Goal: Task Accomplishment & Management: Manage account settings

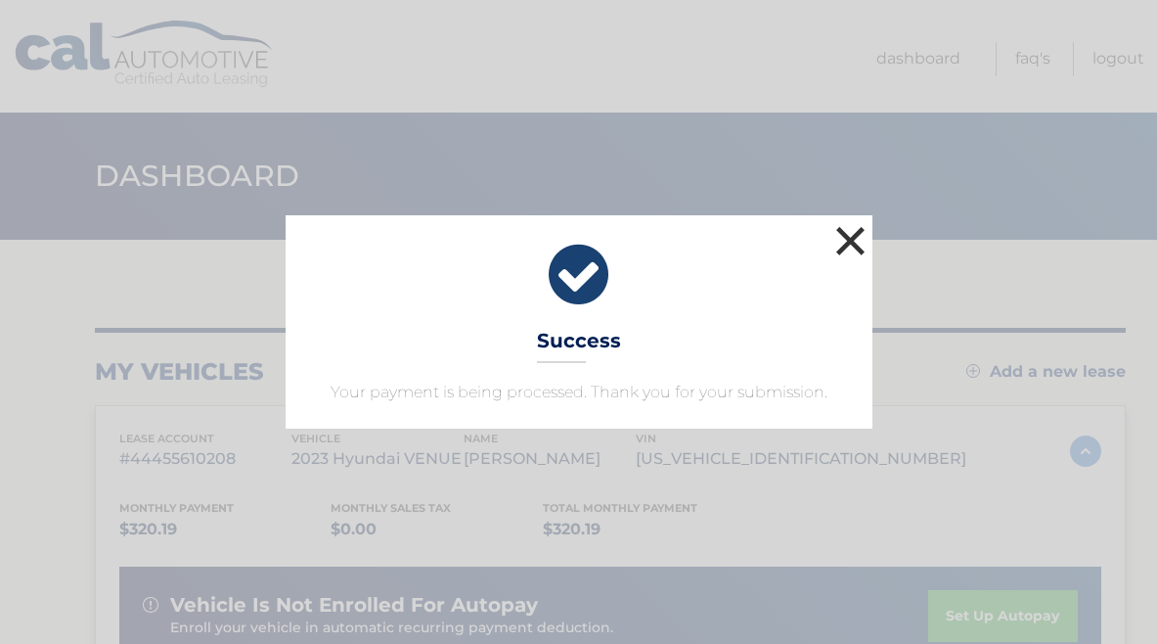
click at [846, 241] on button "×" at bounding box center [850, 240] width 39 height 39
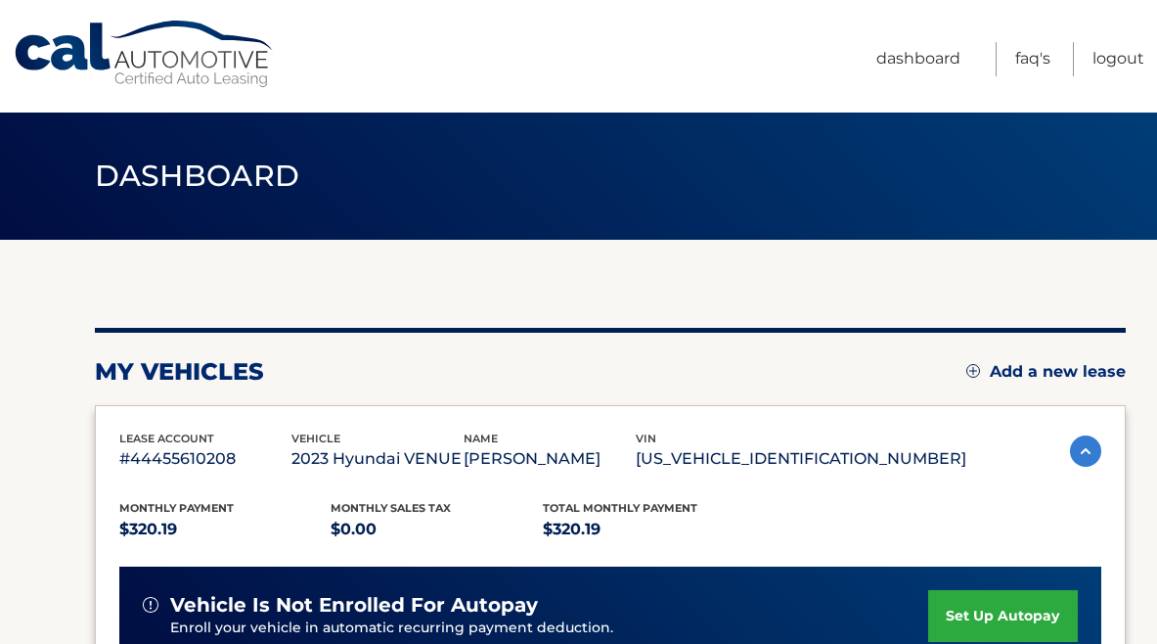
click at [152, 57] on link "Cal Automotive" at bounding box center [145, 54] width 264 height 69
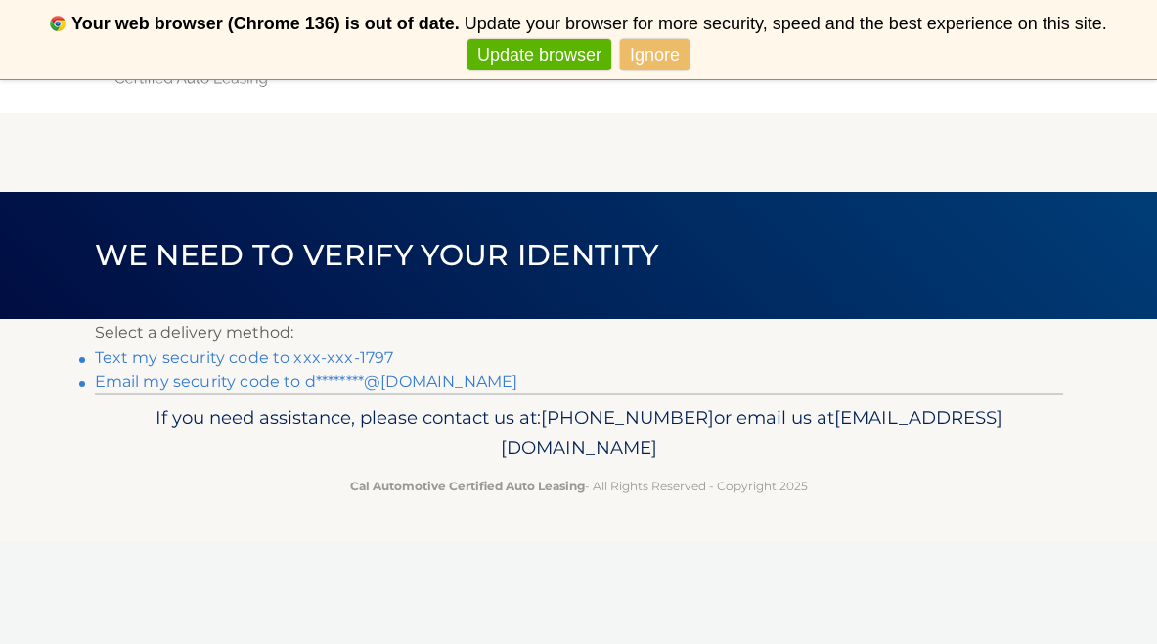
click at [279, 358] on link "Text my security code to xxx-xxx-1797" at bounding box center [244, 357] width 299 height 19
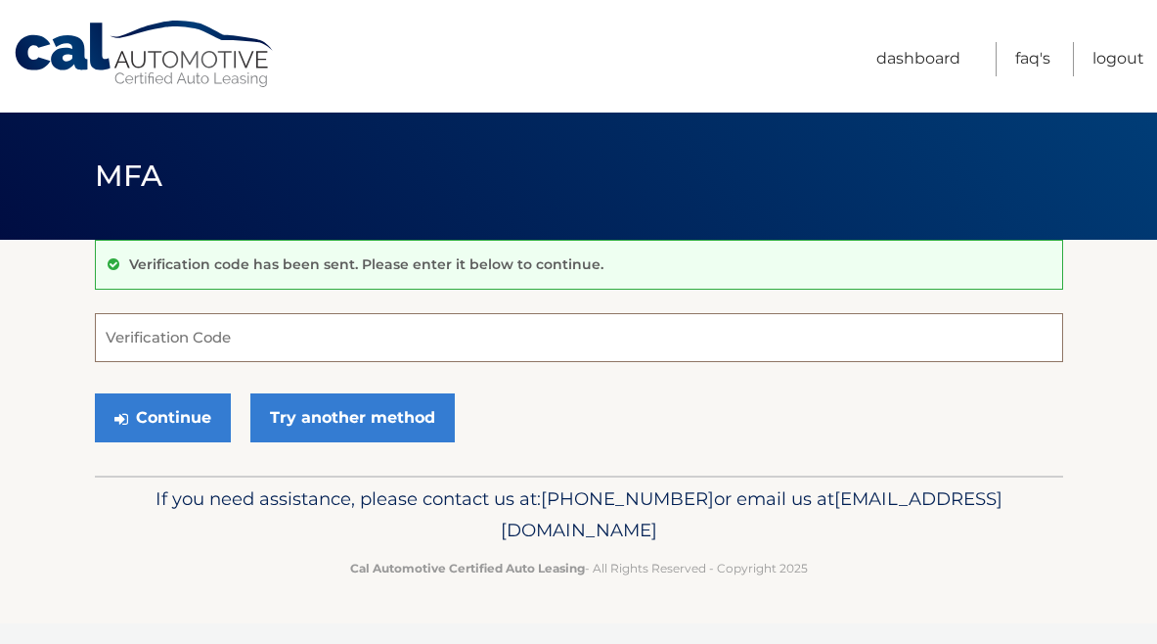
click at [292, 347] on input "Verification Code" at bounding box center [579, 337] width 968 height 49
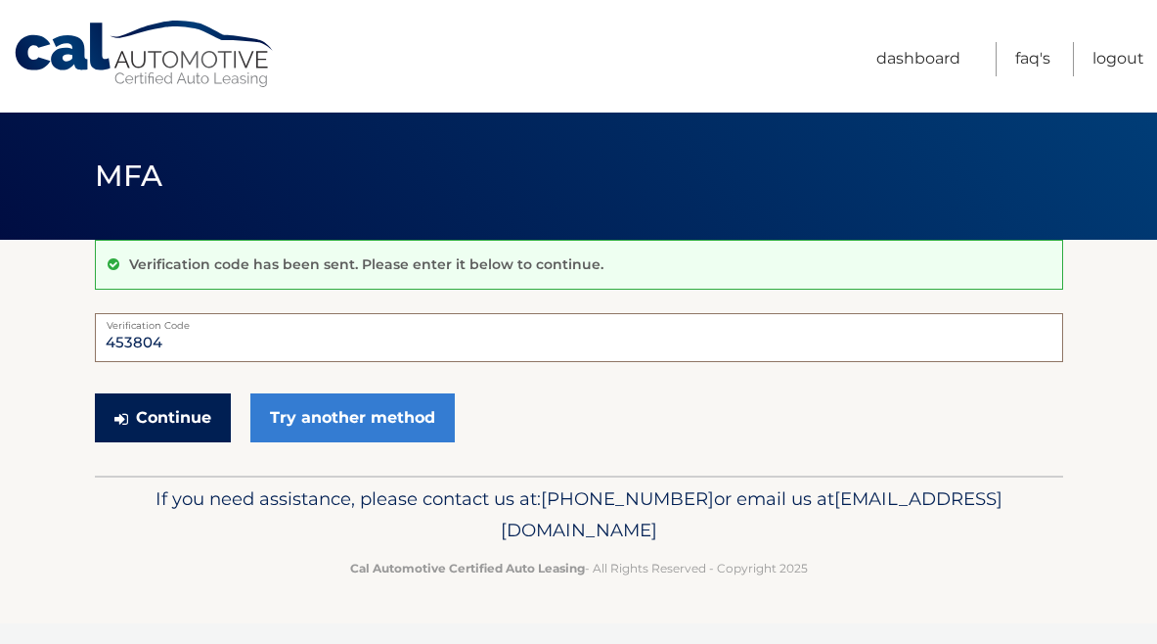
type input "453804"
click at [213, 409] on button "Continue" at bounding box center [163, 417] width 136 height 49
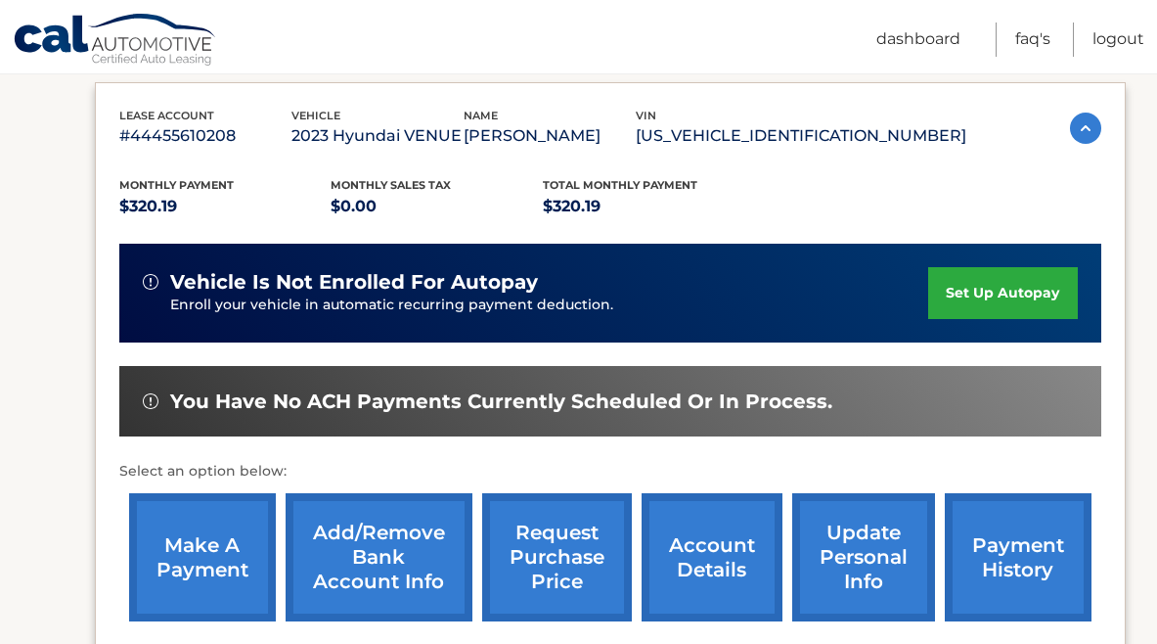
scroll to position [328, 0]
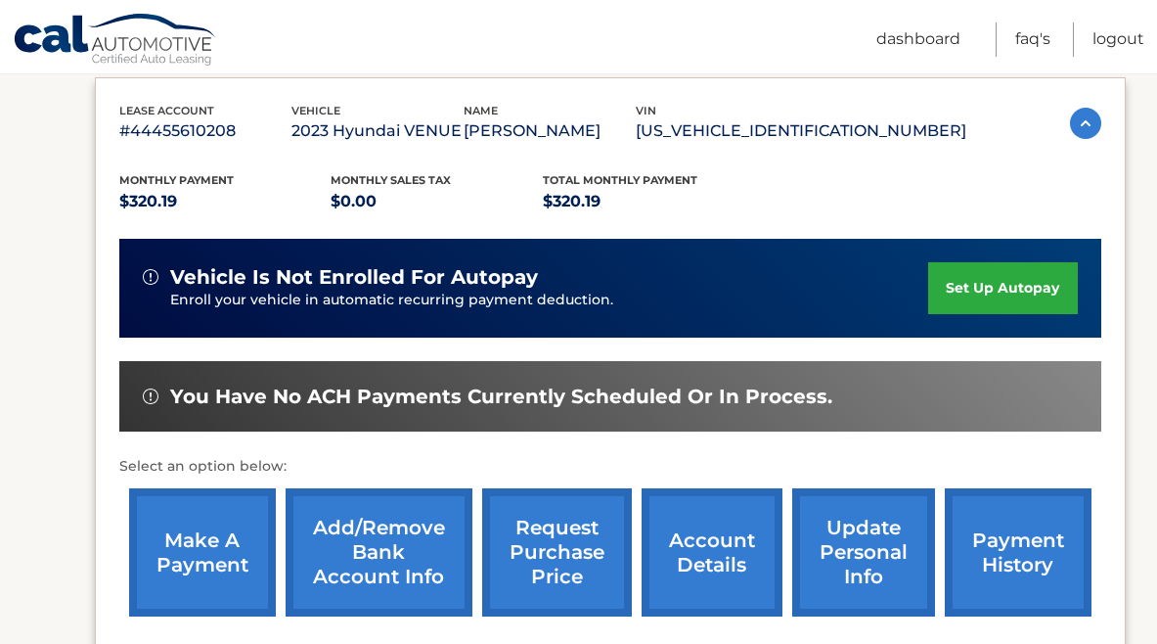
click at [225, 558] on link "make a payment" at bounding box center [202, 552] width 147 height 128
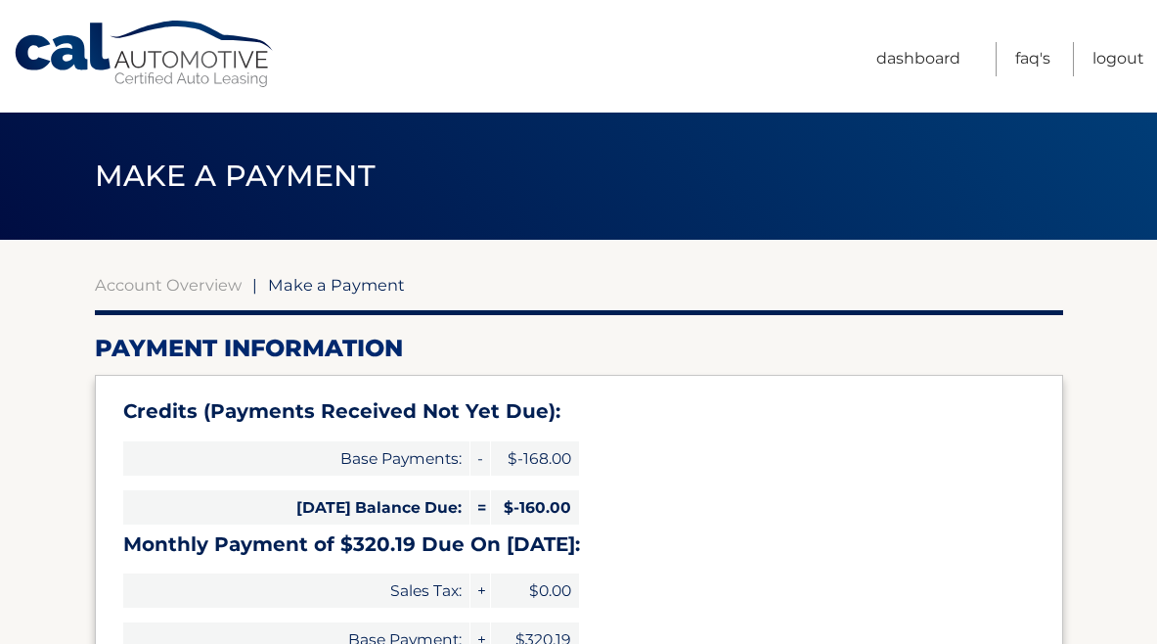
select select "YzAwM2ZmNDgtMjIyNC00MWVkLWJhYzMtNThiY2Y2N2QyYmQy"
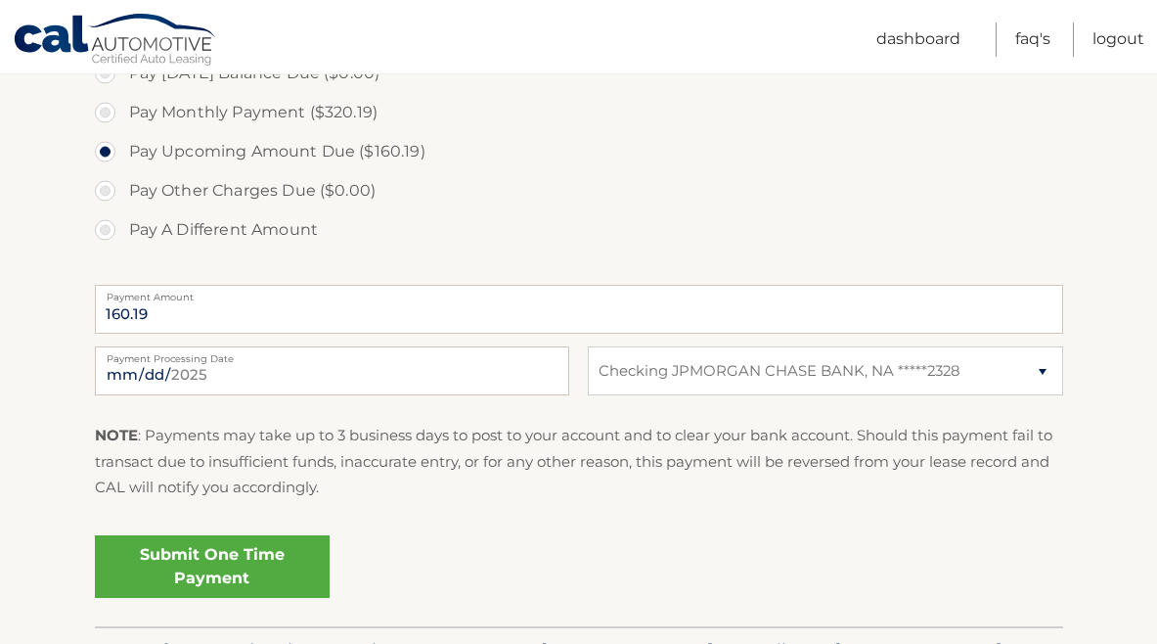
scroll to position [717, 0]
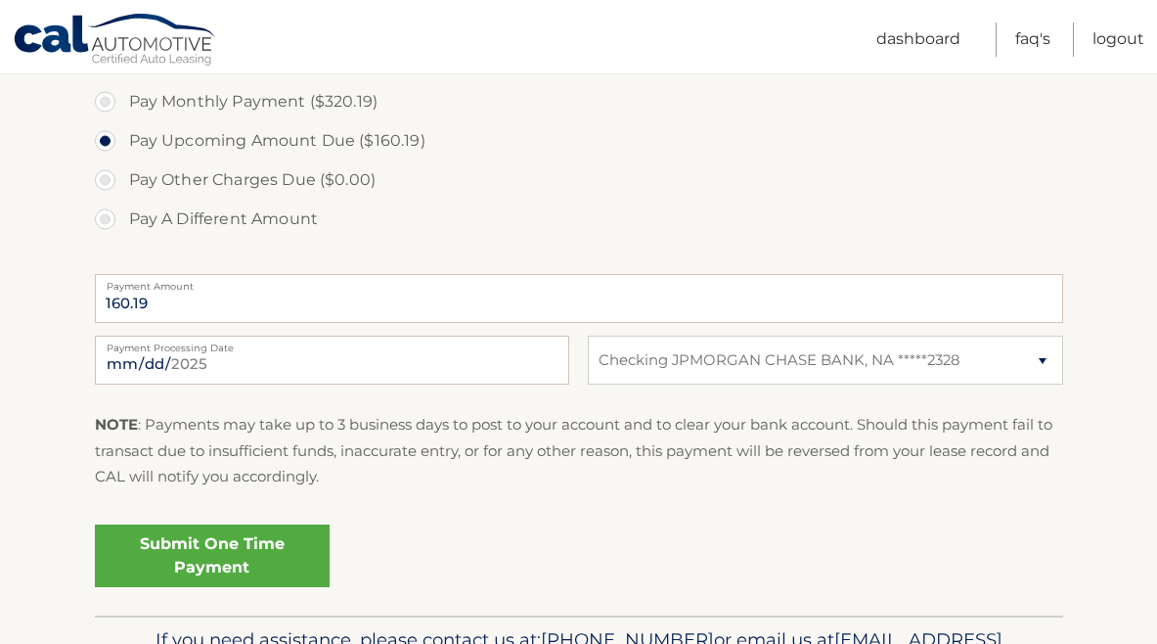
click at [266, 536] on link "Submit One Time Payment" at bounding box center [212, 555] width 235 height 63
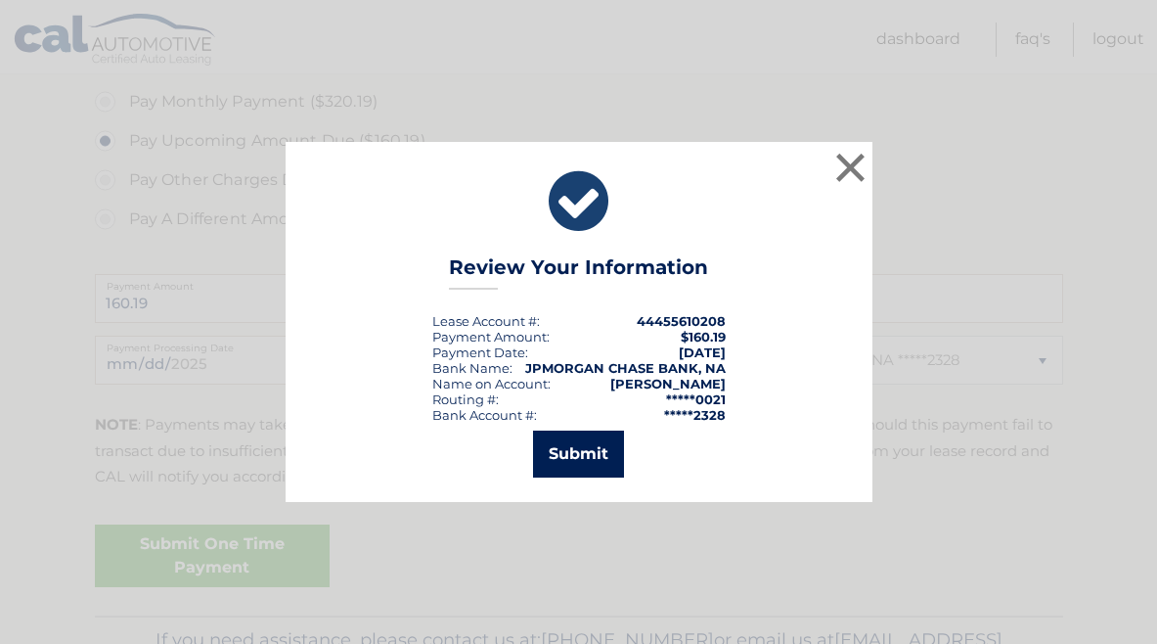
click at [583, 453] on button "Submit" at bounding box center [578, 453] width 91 height 47
